Goal: Find specific page/section: Find specific page/section

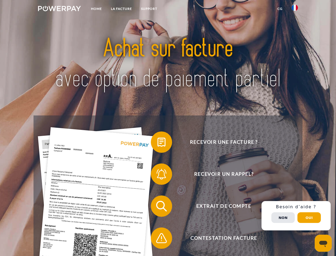
click at [59, 9] on img at bounding box center [59, 8] width 43 height 5
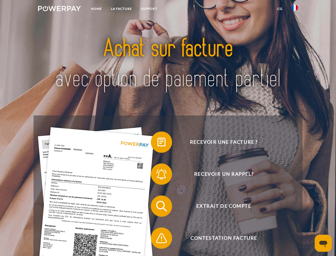
click at [295, 9] on img at bounding box center [295, 8] width 6 height 6
click at [280, 9] on link "CG" at bounding box center [280, 9] width 14 height 10
click at [158, 143] on span at bounding box center [153, 142] width 27 height 27
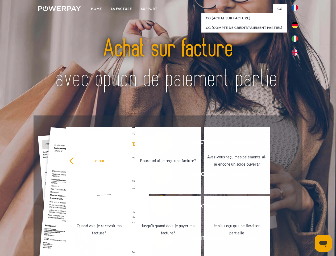
click at [158, 207] on span at bounding box center [153, 205] width 27 height 27
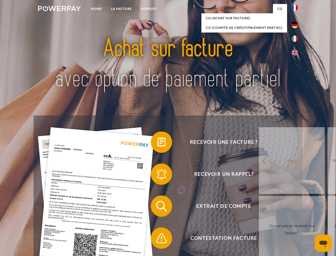
click at [158, 239] on span at bounding box center [153, 237] width 27 height 27
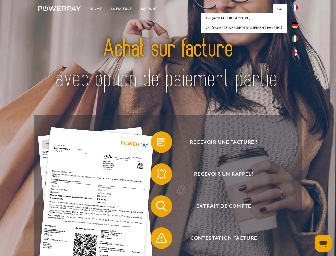
click at [296, 215] on div "Recevoir une facture ? Recevoir un rappel? Extrait de compte retour" at bounding box center [168, 221] width 269 height 213
click at [283, 216] on span "Extrait de compte" at bounding box center [224, 205] width 130 height 21
click at [309, 217] on header "Home LA FACTURE Support" at bounding box center [168, 184] width 336 height 368
